Goal: Task Accomplishment & Management: Manage account settings

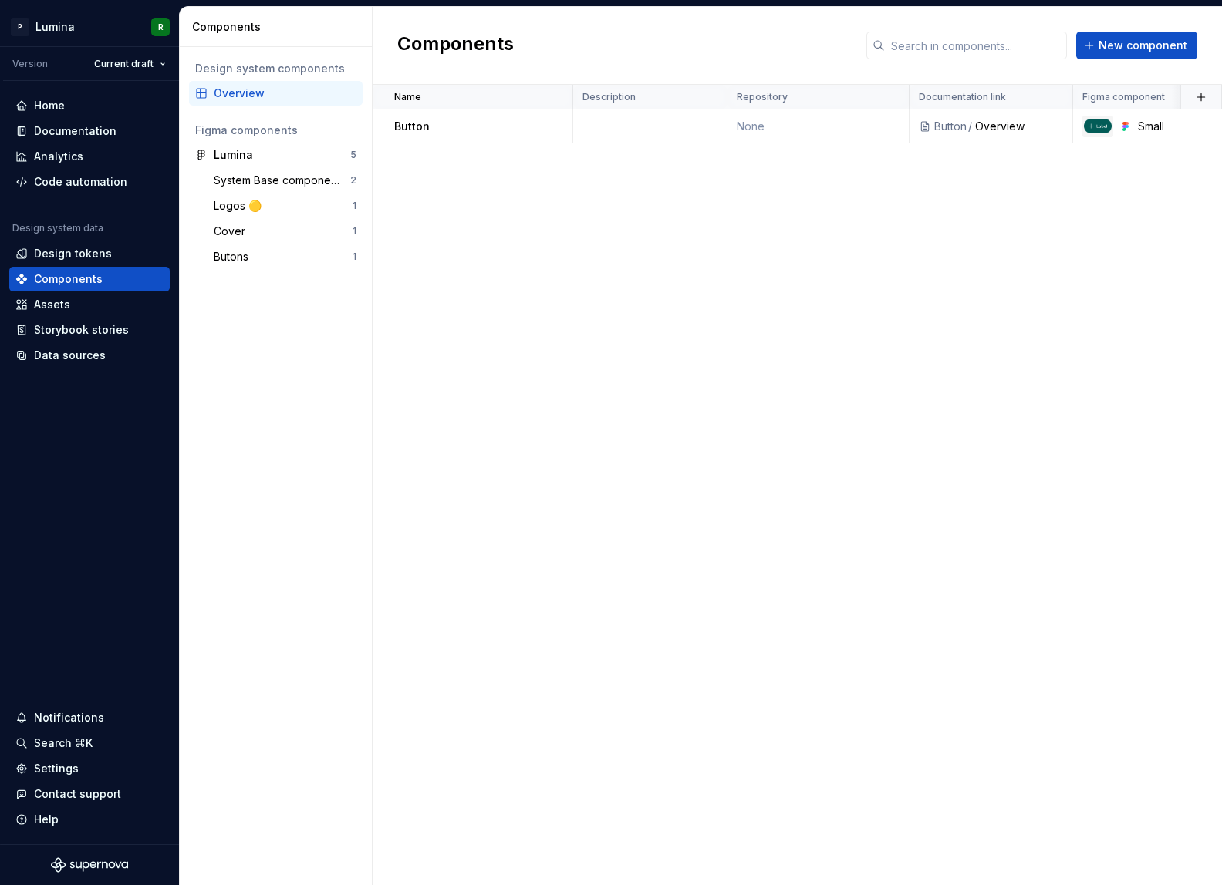
click at [749, 414] on div "Name Description Repository Documentation link Figma component Status Documente…" at bounding box center [797, 485] width 849 height 801
click at [609, 319] on div "Name Description Repository Documentation link Figma component Status Documente…" at bounding box center [797, 485] width 849 height 801
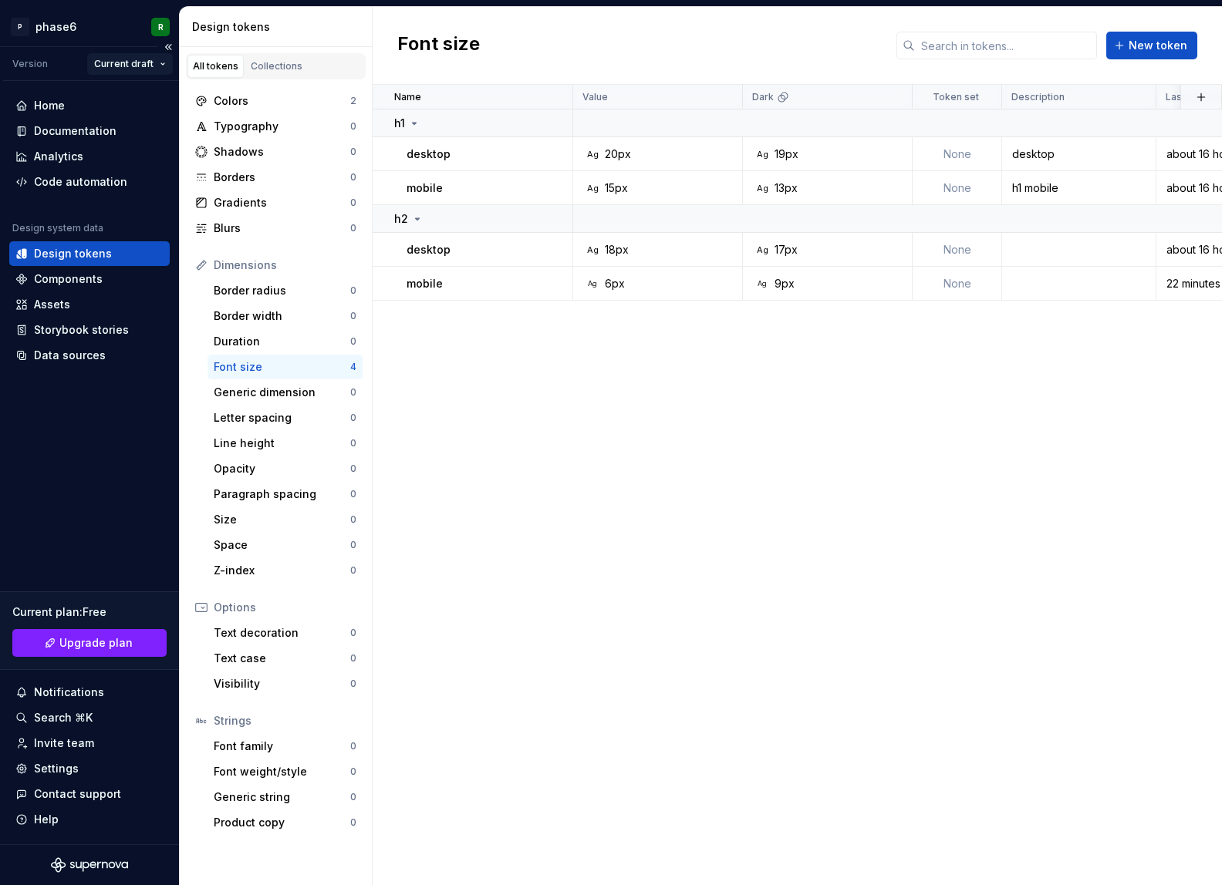
click at [150, 68] on html "P phase6 R Version Current draft Home Documentation Analytics Code automation D…" at bounding box center [611, 442] width 1222 height 885
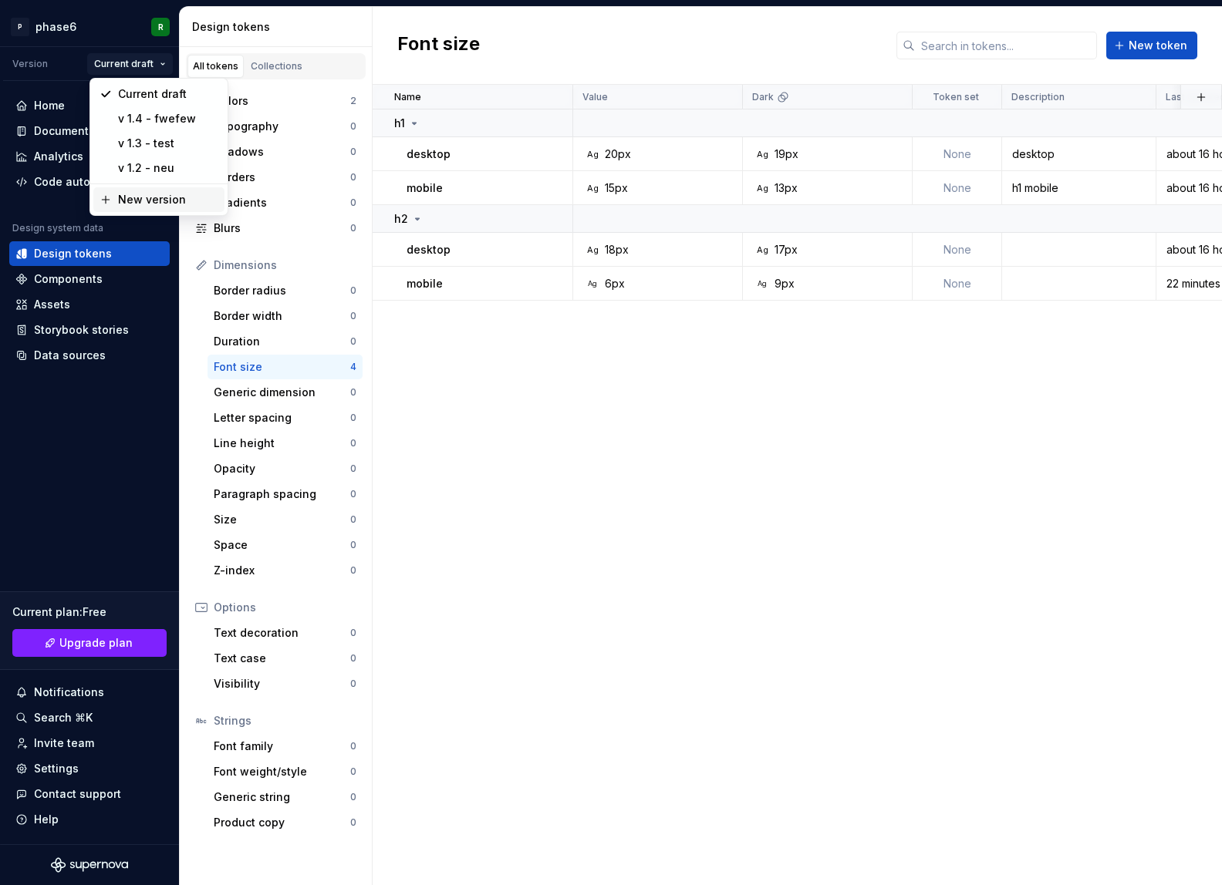
click at [150, 205] on div "New version" at bounding box center [168, 199] width 100 height 15
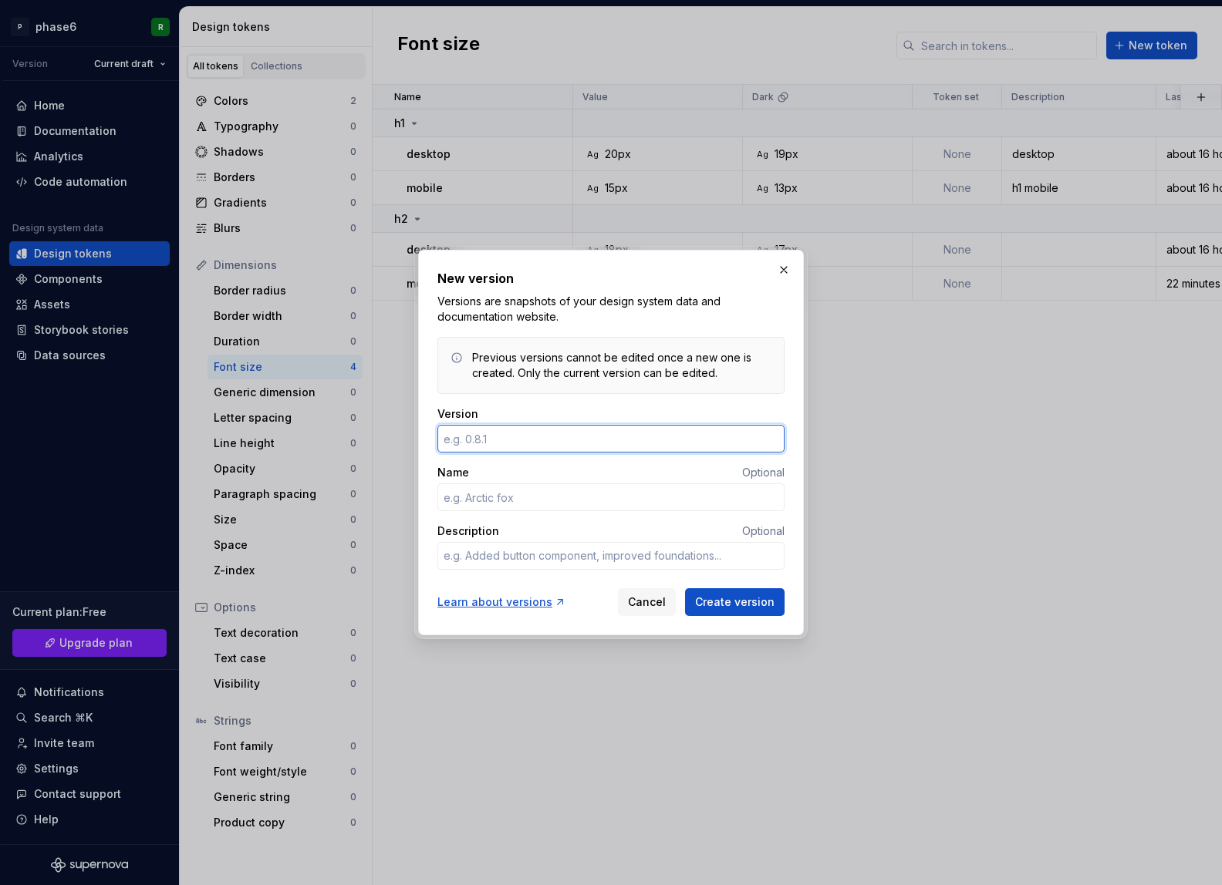
click at [467, 446] on input "Version" at bounding box center [610, 439] width 347 height 28
type textarea "*"
type input "1.5"
click at [507, 487] on input "Name" at bounding box center [610, 498] width 347 height 28
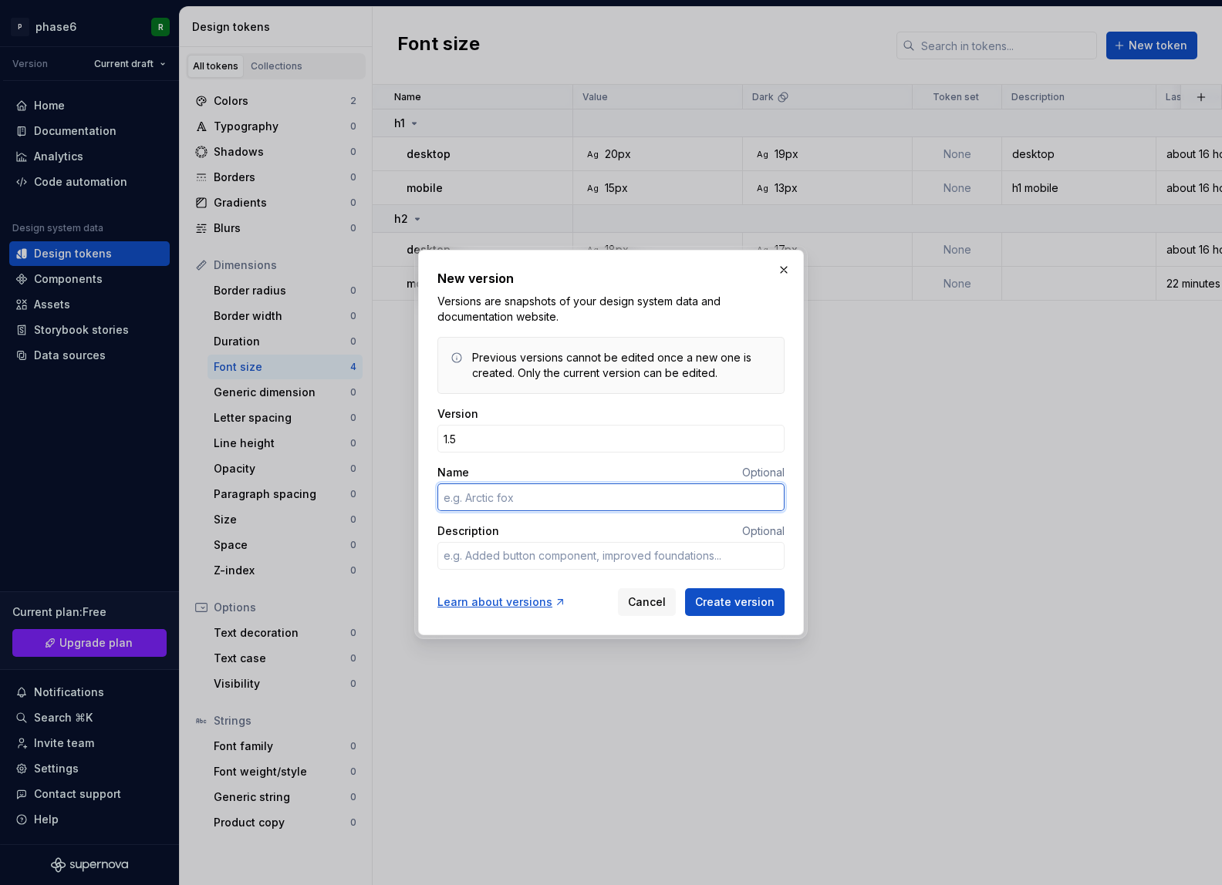
type textarea "*"
type input "sds"
click at [743, 612] on button "Create version" at bounding box center [734, 602] width 99 height 28
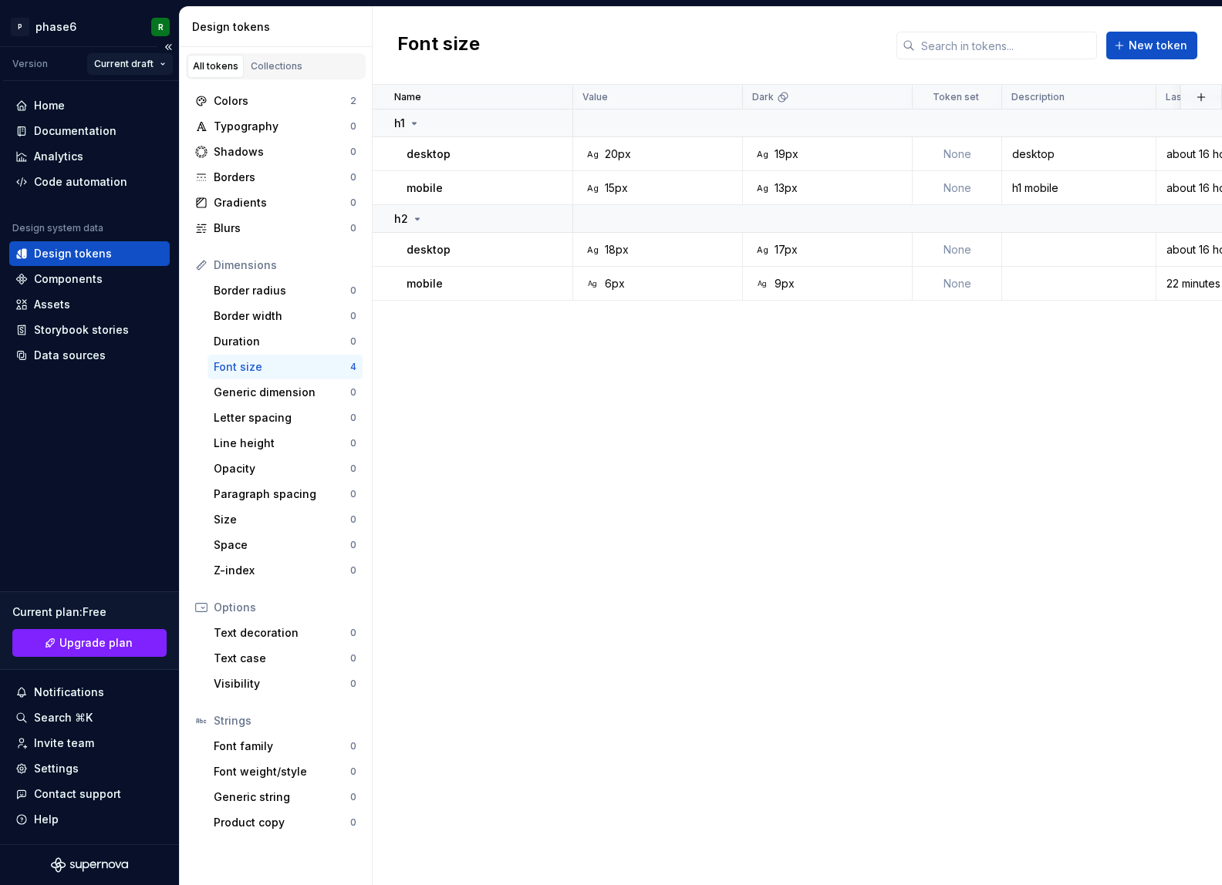
click at [147, 64] on html "P phase6 R Version Current draft Home Documentation Analytics Code automation D…" at bounding box center [611, 442] width 1222 height 885
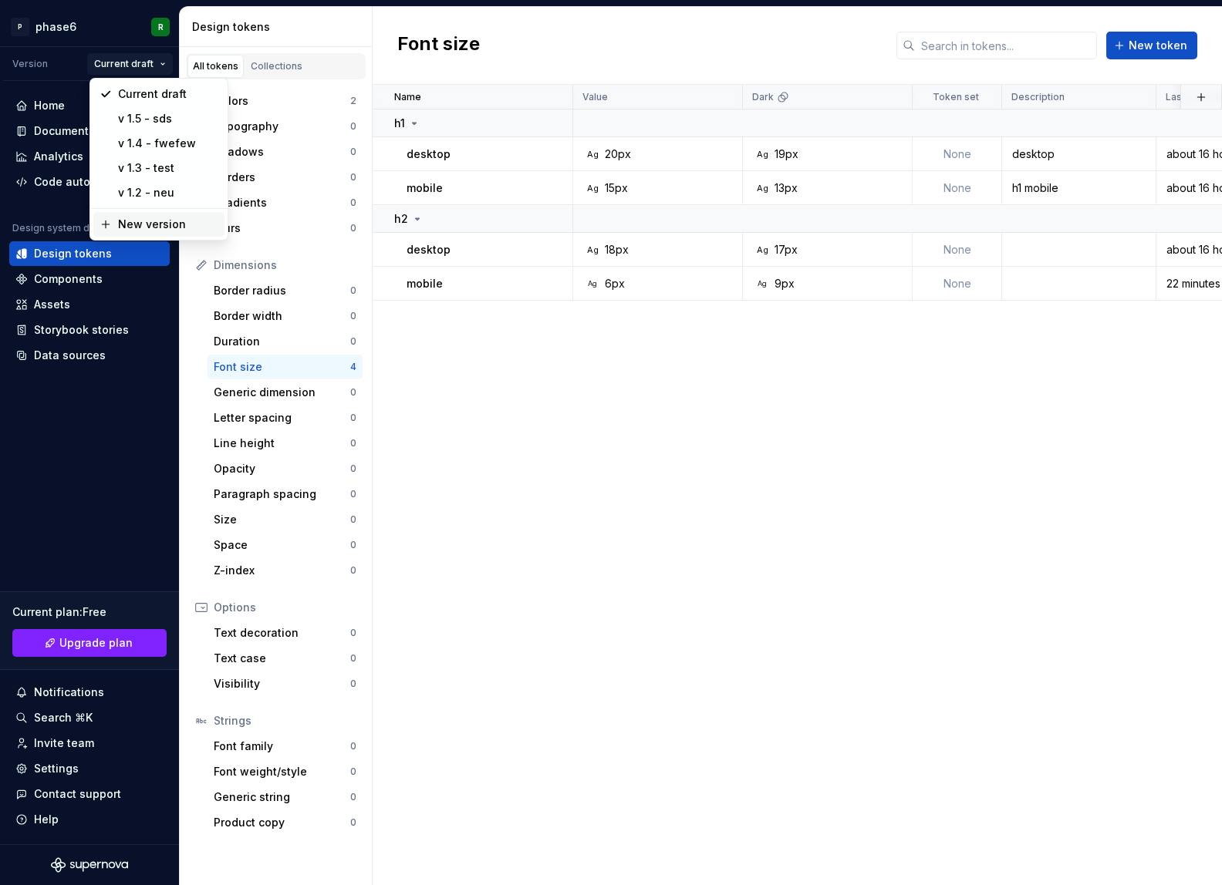
click at [145, 221] on div "New version" at bounding box center [168, 224] width 100 height 15
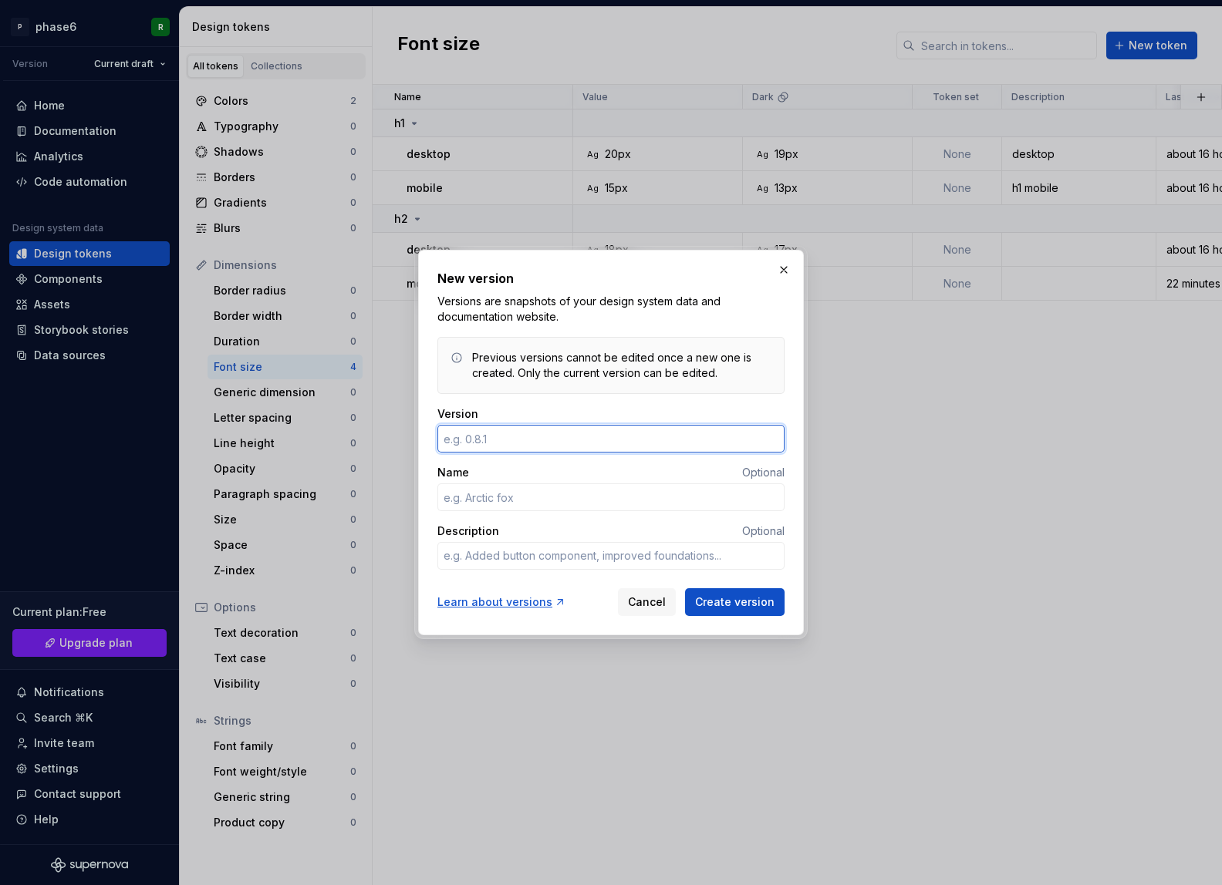
click at [538, 437] on input "Version" at bounding box center [610, 439] width 347 height 28
type textarea "*"
type input "1.6"
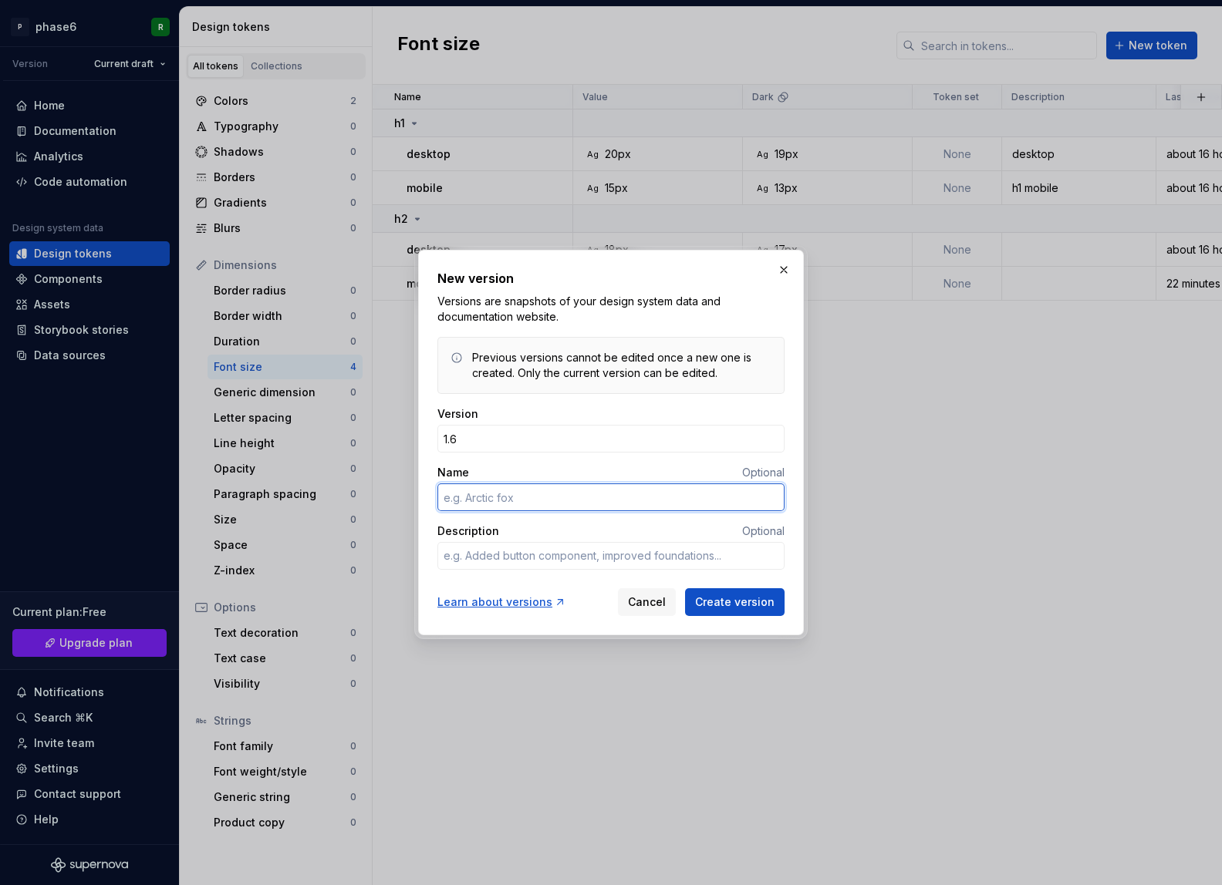
click at [538, 497] on input "Name" at bounding box center [610, 498] width 347 height 28
type textarea "*"
type input "ewfw"
click at [716, 598] on span "Create version" at bounding box center [734, 602] width 79 height 15
type textarea "*"
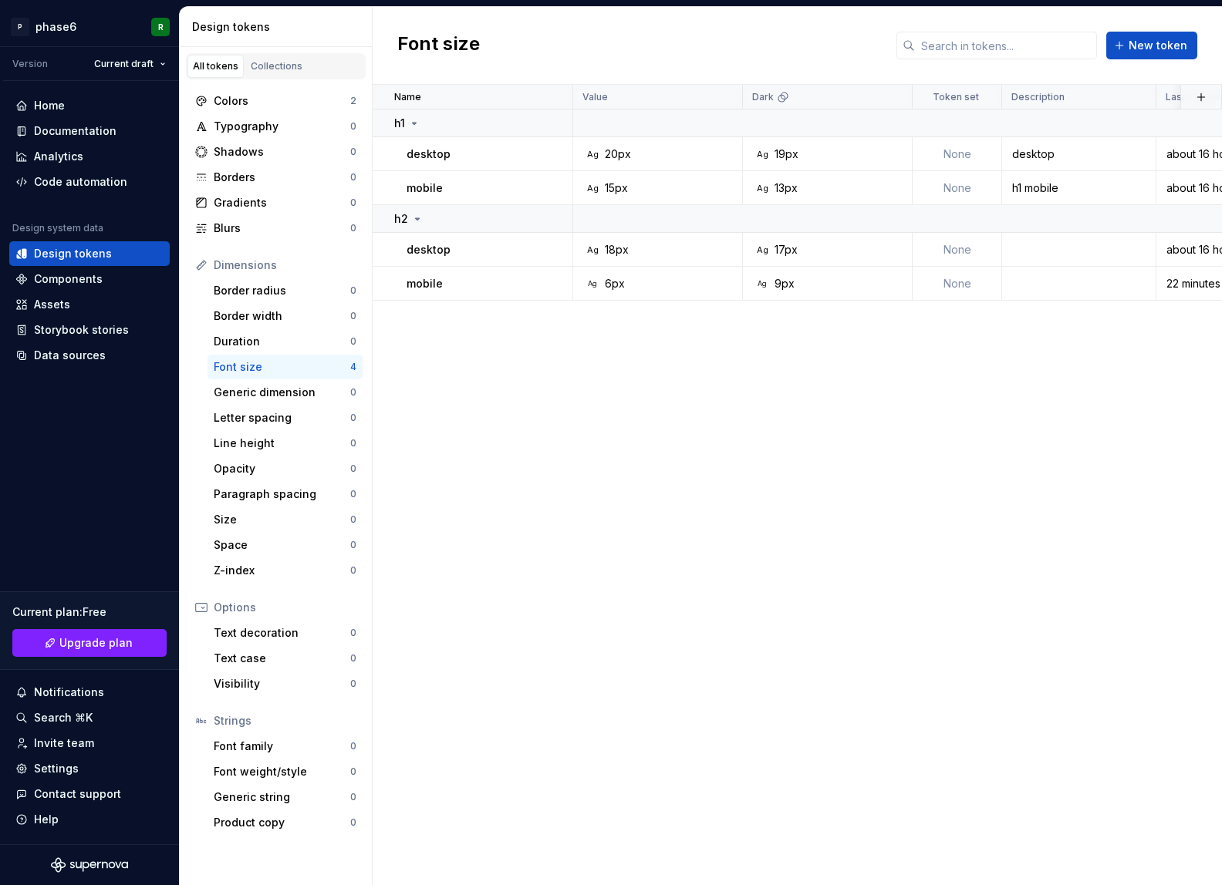
click at [527, 461] on div "Name Value Dark Token set Description Last updated h1 desktop Ag 20px Ag 19px N…" at bounding box center [797, 485] width 849 height 801
click at [570, 406] on div "Name Value Dark Token set Description Last updated h1 desktop Ag 20px Ag 19px N…" at bounding box center [797, 485] width 849 height 801
click at [453, 453] on div "Name Value Dark Token set Description Last updated h1 desktop Ag 20px Ag 19px N…" at bounding box center [797, 485] width 849 height 801
click at [504, 379] on div "Name Value Dark Token set Description Last updated h1 desktop Ag 20px Ag 19px N…" at bounding box center [797, 485] width 849 height 801
click at [63, 773] on div "Settings" at bounding box center [56, 768] width 45 height 15
